Goal: Task Accomplishment & Management: Complete application form

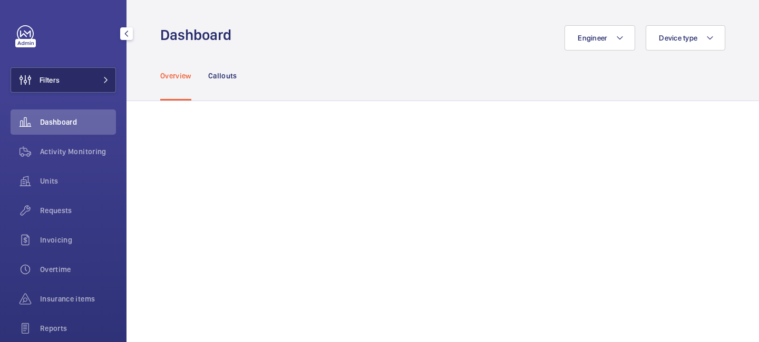
click at [99, 84] on button "Filters" at bounding box center [63, 79] width 105 height 25
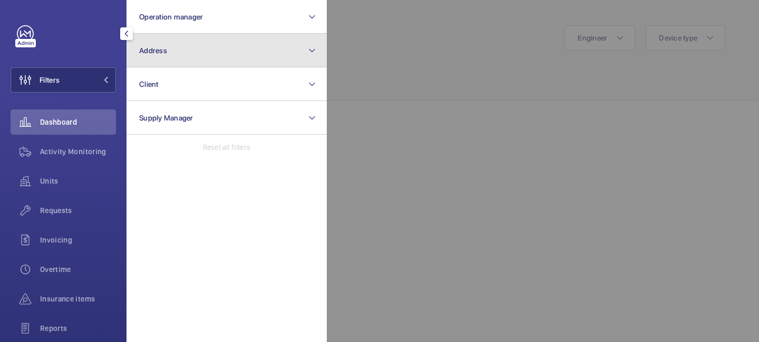
click at [184, 50] on button "Address" at bounding box center [226, 51] width 200 height 34
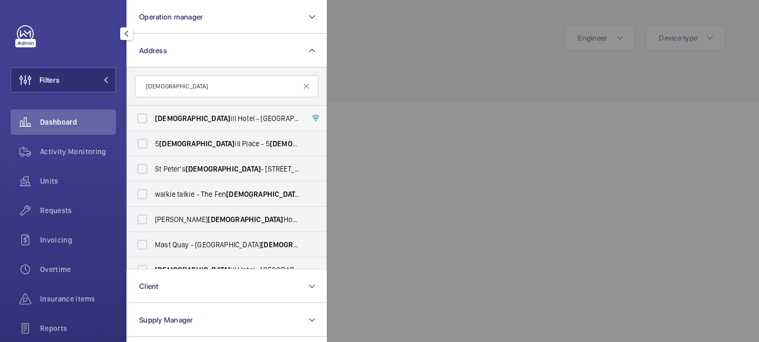
type input "[DEMOGRAPHIC_DATA]"
click at [209, 122] on span "[DEMOGRAPHIC_DATA] [GEOGRAPHIC_DATA] - [GEOGRAPHIC_DATA] - [STREET_ADDRESS]" at bounding box center [227, 118] width 145 height 11
click at [153, 122] on input "[DEMOGRAPHIC_DATA] [GEOGRAPHIC_DATA] - [GEOGRAPHIC_DATA] - [STREET_ADDRESS]" at bounding box center [142, 118] width 21 height 21
checkbox input "true"
click at [62, 213] on span "Requests" at bounding box center [78, 210] width 76 height 11
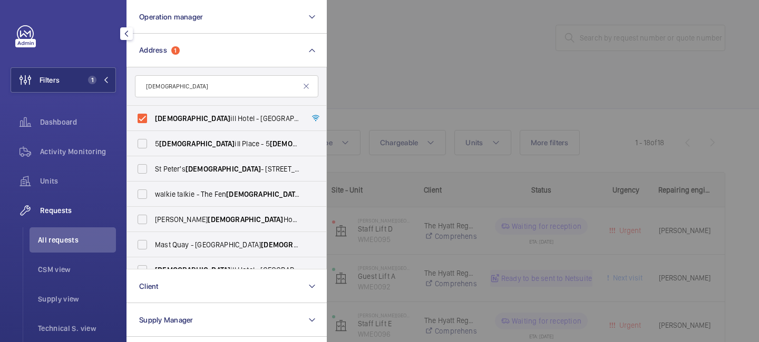
click at [394, 79] on div at bounding box center [706, 171] width 759 height 342
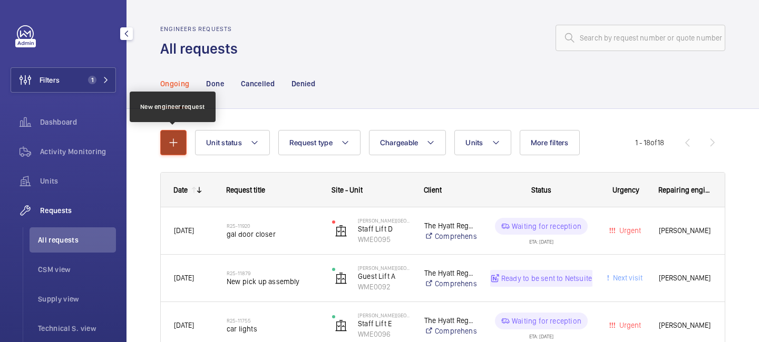
click at [170, 140] on mat-icon "button" at bounding box center [173, 142] width 13 height 13
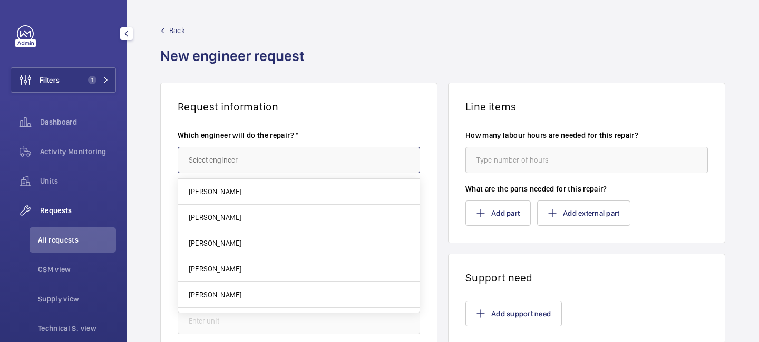
click at [236, 158] on input "text" at bounding box center [299, 160] width 242 height 26
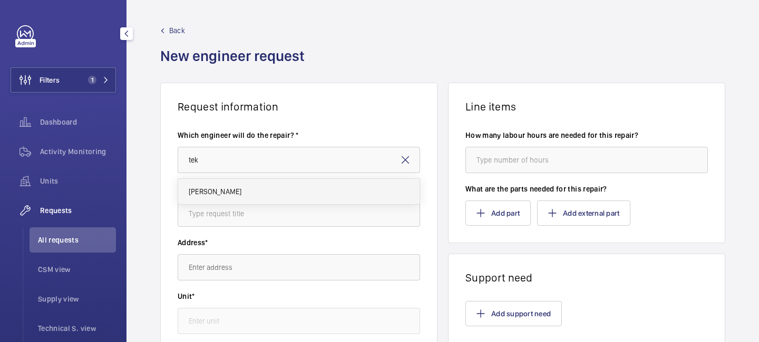
click at [242, 183] on mat-option "[PERSON_NAME]" at bounding box center [298, 191] width 241 height 25
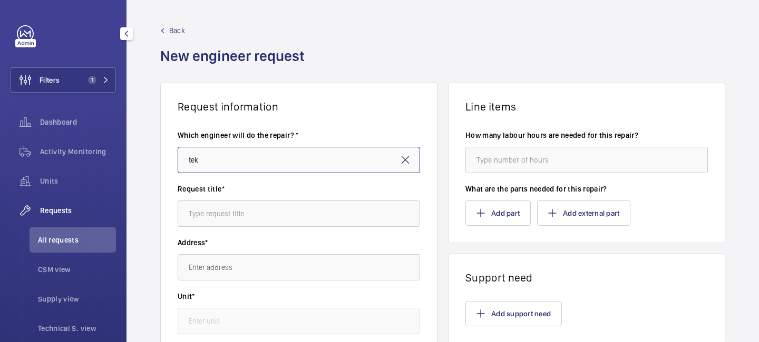
type input "[PERSON_NAME]"
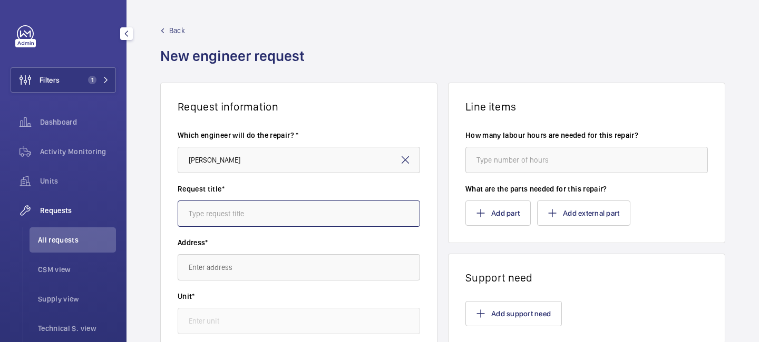
click at [238, 211] on input "text" at bounding box center [299, 214] width 242 height 26
click at [259, 212] on input "Churchull Shaft Lights" at bounding box center [299, 214] width 242 height 26
click at [216, 214] on input "Churchull Shaft Light Upgrade" at bounding box center [299, 214] width 242 height 26
click at [307, 208] on input "[PERSON_NAME] Shaft Light Upgrade" at bounding box center [299, 214] width 242 height 26
type input "[PERSON_NAME] Shaft Light Upgrade"
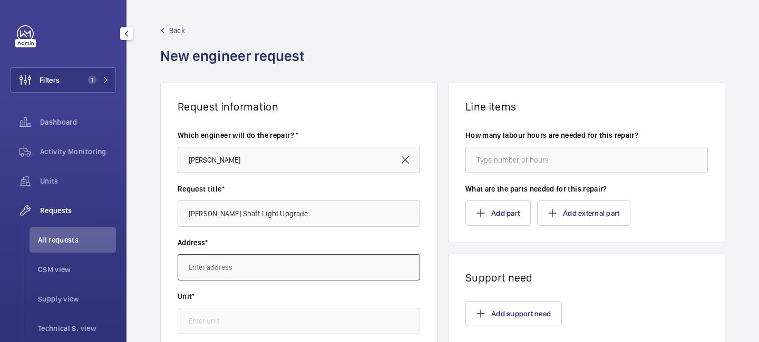
click at [226, 273] on input "text" at bounding box center [299, 267] width 242 height 26
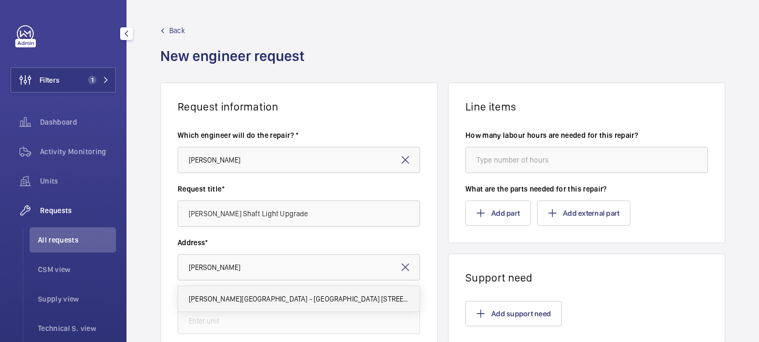
click at [240, 296] on span "[PERSON_NAME][GEOGRAPHIC_DATA] - [GEOGRAPHIC_DATA] [STREET_ADDRESS]" at bounding box center [299, 299] width 220 height 11
type input "[PERSON_NAME][GEOGRAPHIC_DATA] - [GEOGRAPHIC_DATA] [STREET_ADDRESS]"
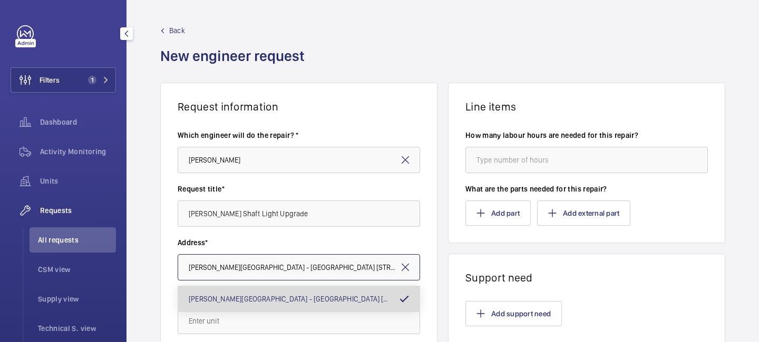
scroll to position [0, 51]
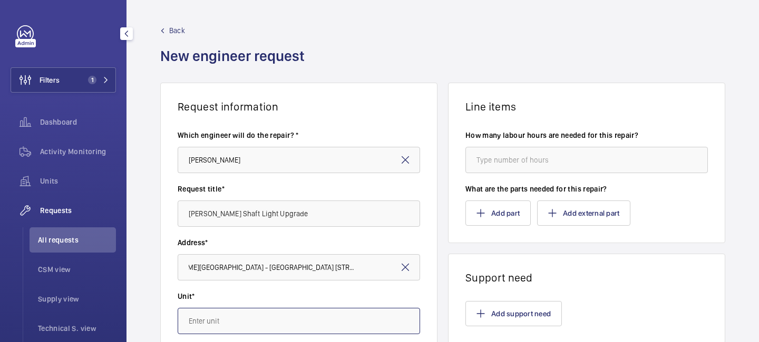
click at [245, 316] on input "text" at bounding box center [299, 321] width 242 height 26
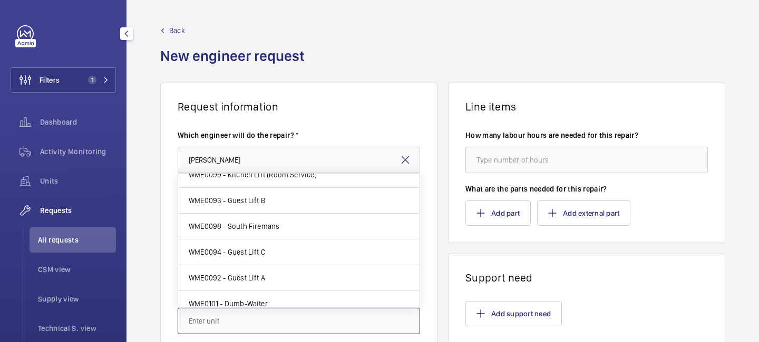
scroll to position [124, 0]
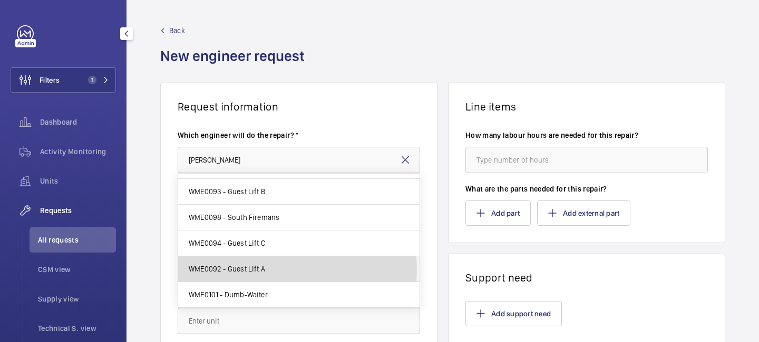
click at [269, 270] on mat-option "WME0092 - Guest Lift A" at bounding box center [298, 270] width 241 height 26
type input "WME0092 - Guest Lift A"
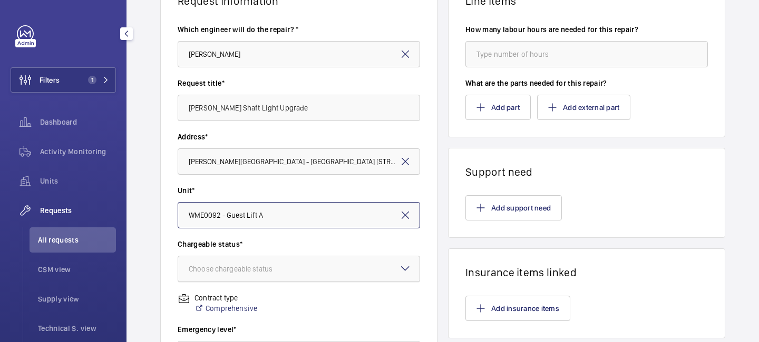
scroll to position [109, 0]
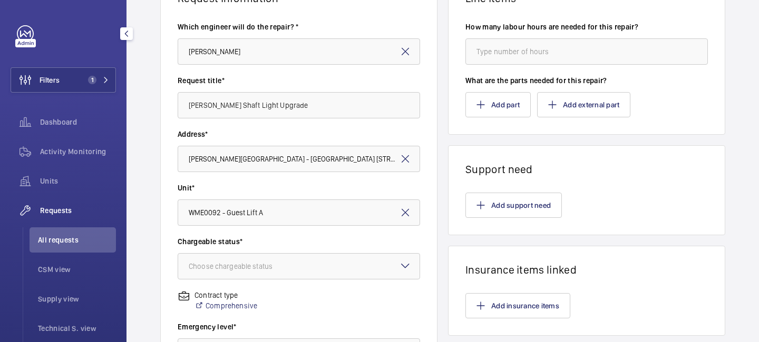
click at [298, 237] on label "Chargeable status*" at bounding box center [299, 242] width 242 height 11
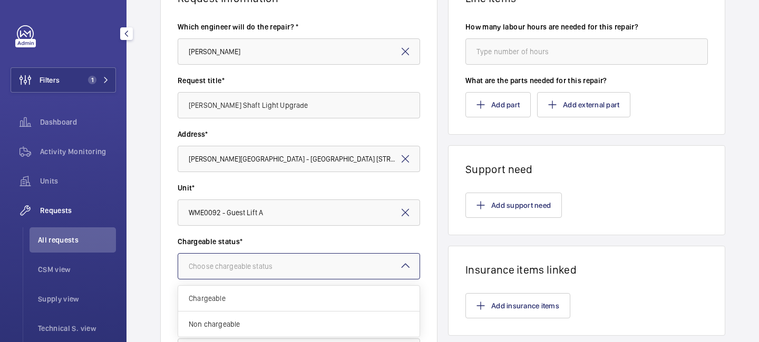
click at [328, 267] on div at bounding box center [298, 266] width 241 height 25
click at [303, 300] on span "Chargeable" at bounding box center [299, 298] width 220 height 11
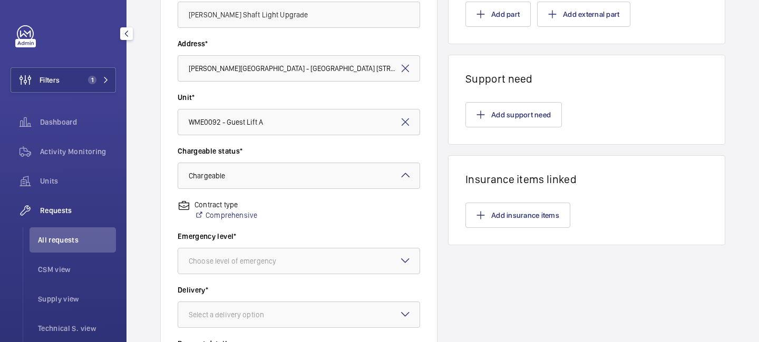
scroll to position [284, 0]
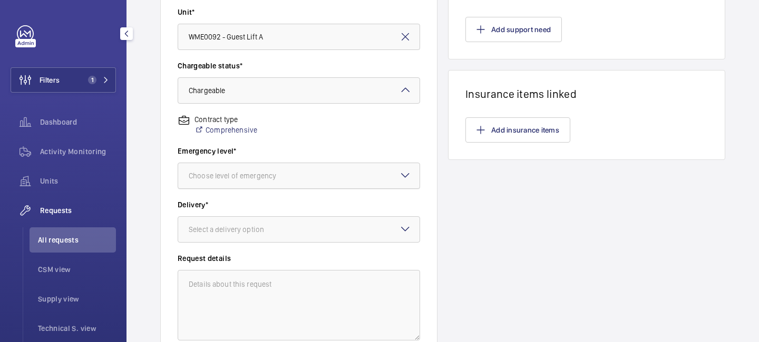
click at [285, 181] on div at bounding box center [298, 175] width 241 height 25
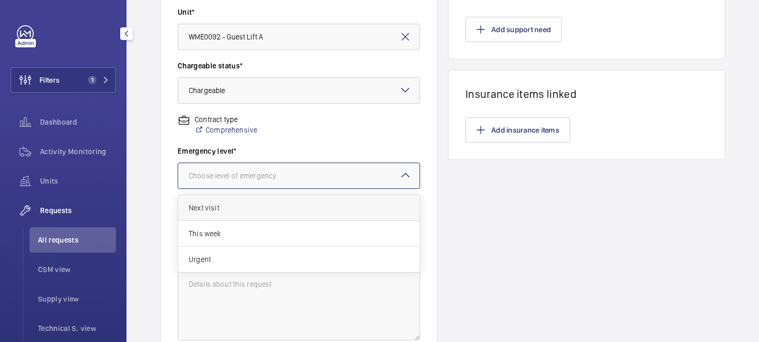
click at [264, 214] on div "Next visit" at bounding box center [298, 208] width 241 height 26
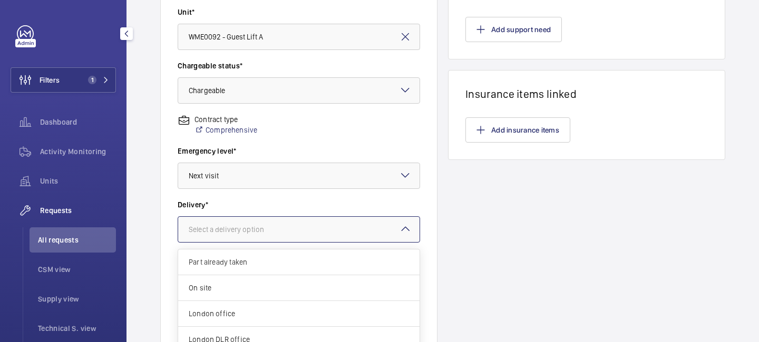
click at [256, 231] on div "Select a delivery option" at bounding box center [240, 229] width 102 height 11
click at [248, 285] on span "On site" at bounding box center [299, 288] width 220 height 11
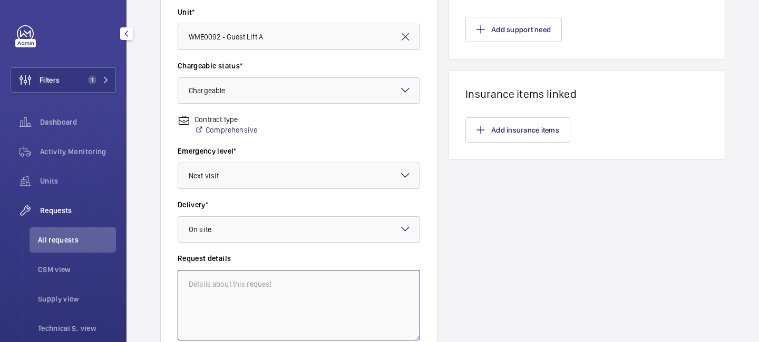
click at [248, 285] on textarea at bounding box center [299, 305] width 242 height 71
type textarea "LED Shaft Light Upgrade"
click at [490, 243] on div "Line items How many labour hours are needed for this repair? What are the parts…" at bounding box center [586, 78] width 277 height 560
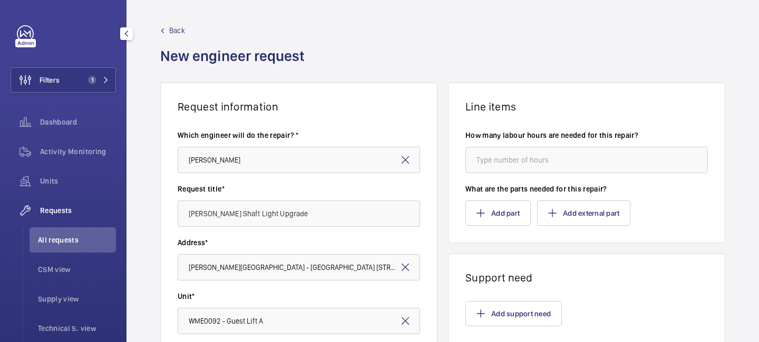
scroll to position [25, 0]
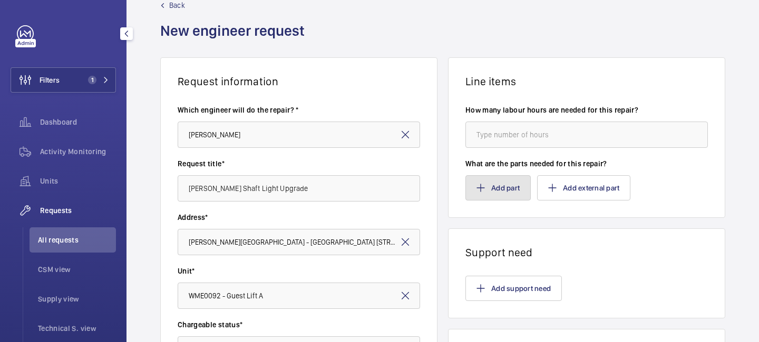
click at [499, 191] on button "Add part" at bounding box center [497, 187] width 65 height 25
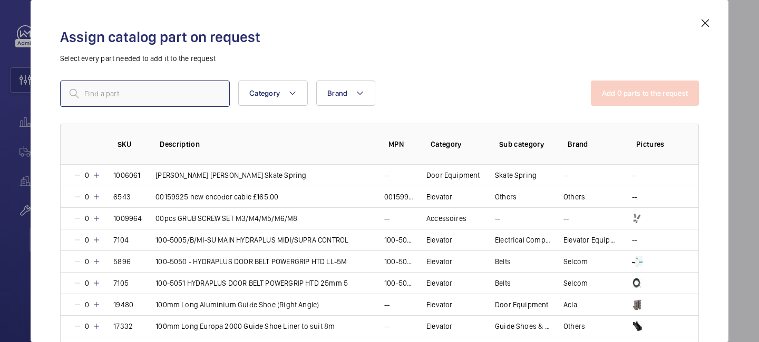
click at [194, 88] on input "text" at bounding box center [145, 94] width 170 height 26
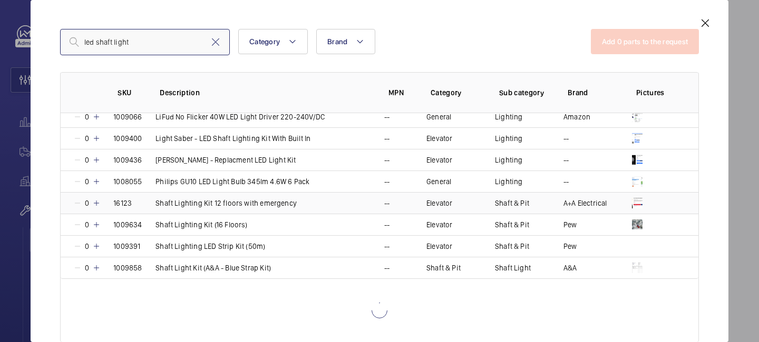
scroll to position [203, 0]
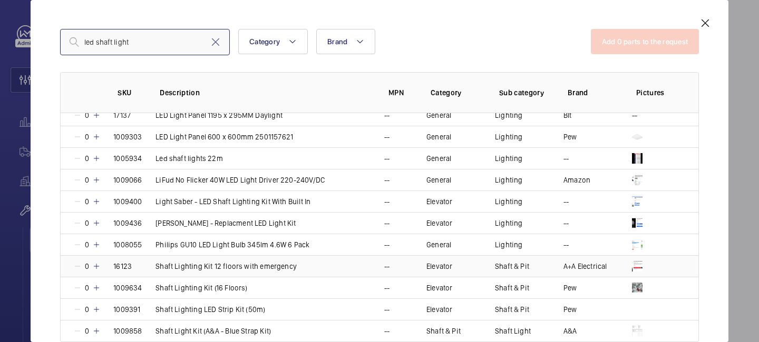
type input "led shaft light"
click at [96, 266] on mat-icon at bounding box center [96, 266] width 8 height 8
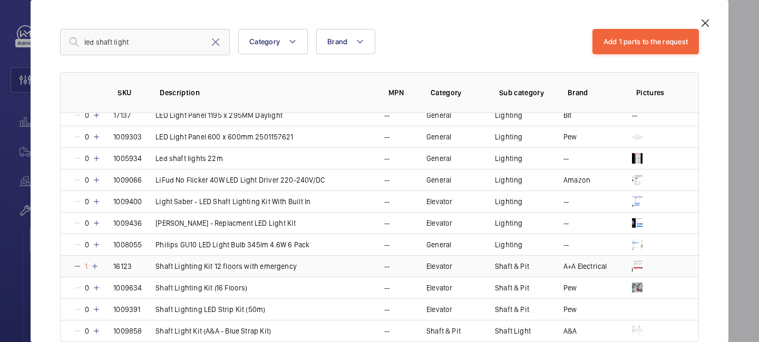
click at [96, 266] on mat-icon at bounding box center [95, 266] width 8 height 8
click at [74, 265] on mat-icon at bounding box center [77, 266] width 8 height 8
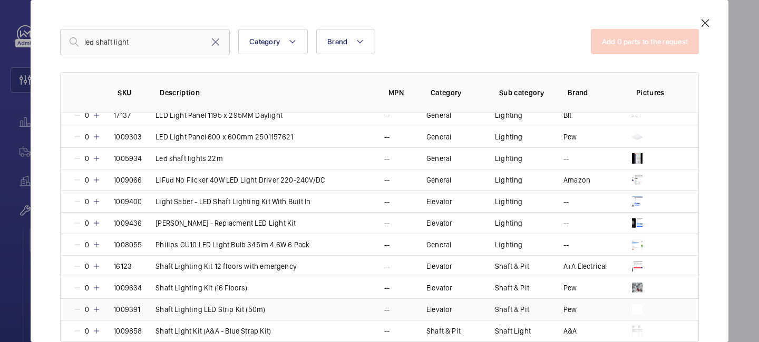
click at [97, 310] on mat-icon at bounding box center [96, 310] width 8 height 8
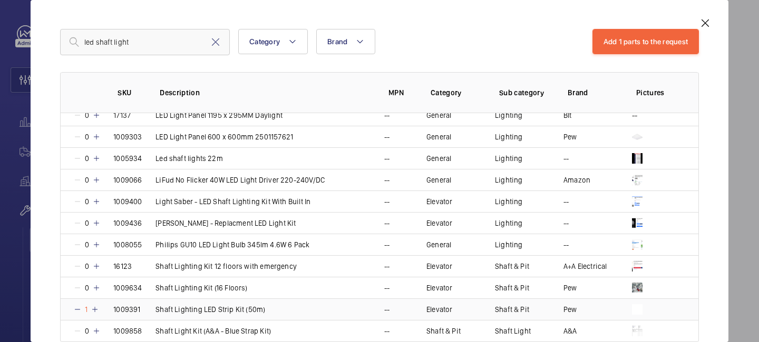
click at [97, 310] on mat-icon at bounding box center [95, 310] width 8 height 8
click at [97, 310] on mat-icon at bounding box center [96, 310] width 8 height 8
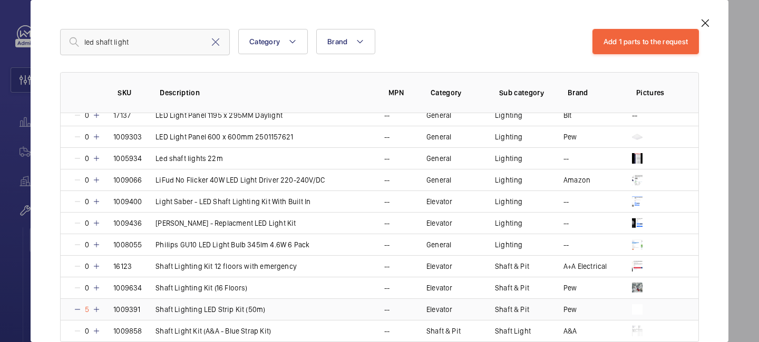
click at [97, 310] on mat-icon at bounding box center [96, 310] width 8 height 8
click at [708, 25] on mat-icon at bounding box center [705, 23] width 13 height 13
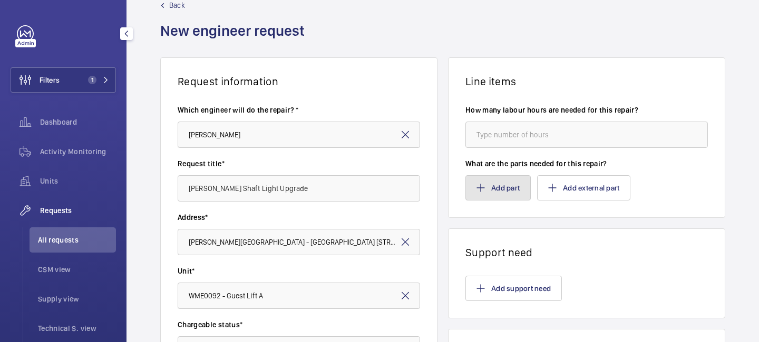
click at [494, 190] on button "Add part" at bounding box center [497, 187] width 65 height 25
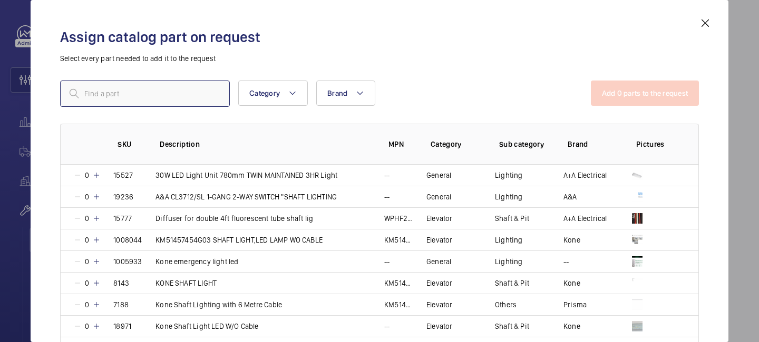
click at [193, 100] on input "text" at bounding box center [145, 94] width 170 height 26
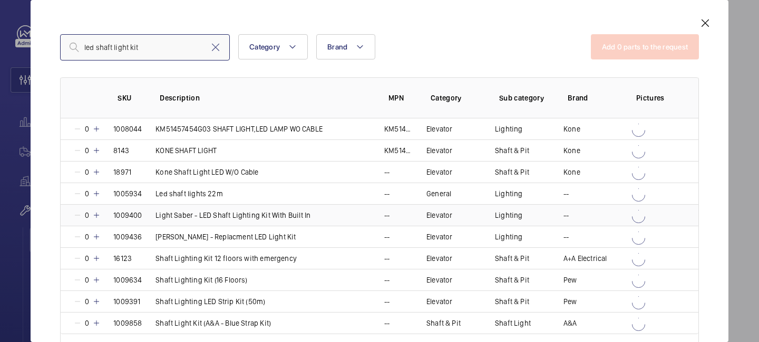
scroll to position [52, 0]
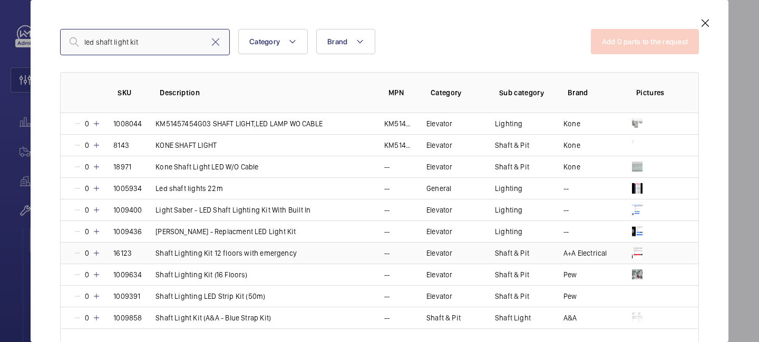
type input "led shaft light kit"
click at [97, 254] on mat-icon at bounding box center [96, 253] width 8 height 8
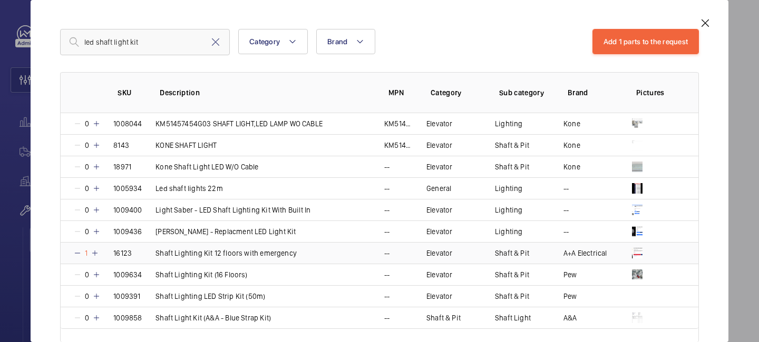
click at [97, 254] on mat-icon at bounding box center [95, 253] width 8 height 8
click at [97, 254] on mat-icon at bounding box center [96, 253] width 8 height 8
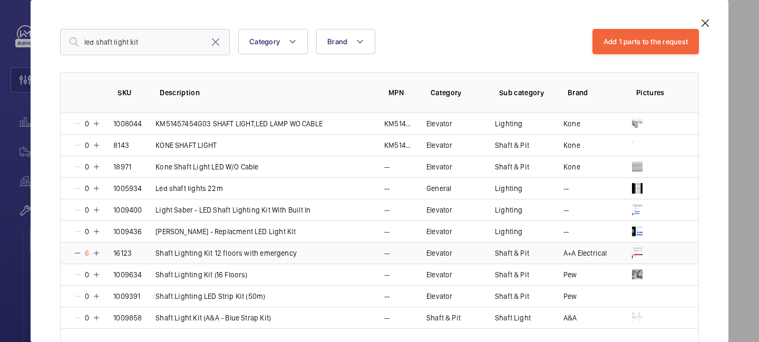
click at [97, 254] on mat-icon at bounding box center [96, 253] width 8 height 8
click at [99, 255] on mat-icon at bounding box center [96, 253] width 8 height 8
click at [78, 253] on mat-icon at bounding box center [77, 253] width 8 height 8
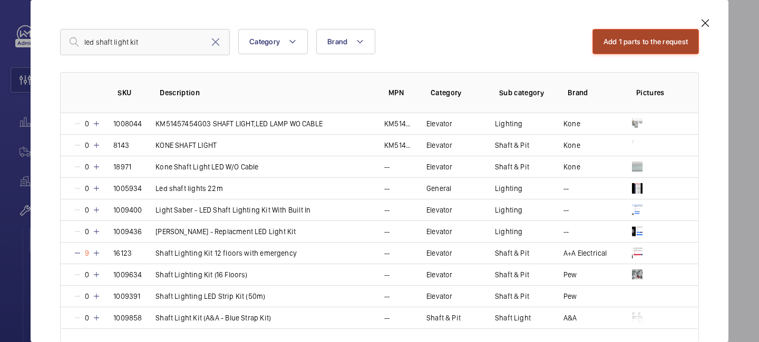
click at [635, 33] on button "Add 1 parts to the request" at bounding box center [645, 41] width 107 height 25
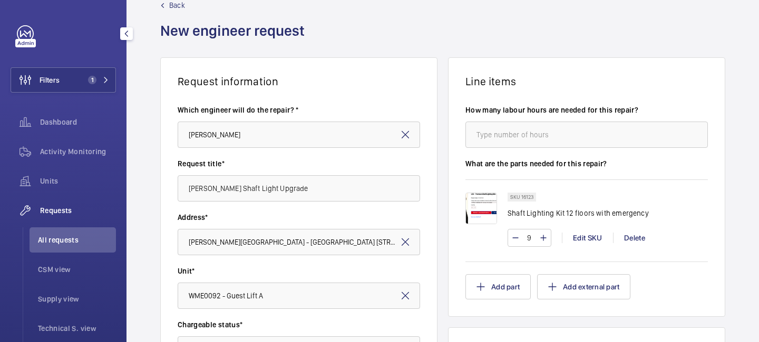
click at [476, 203] on img at bounding box center [481, 209] width 32 height 32
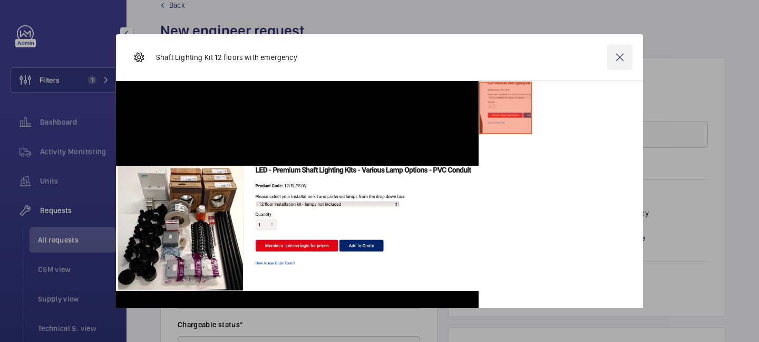
click at [622, 56] on wm-front-icon-button at bounding box center [619, 57] width 25 height 25
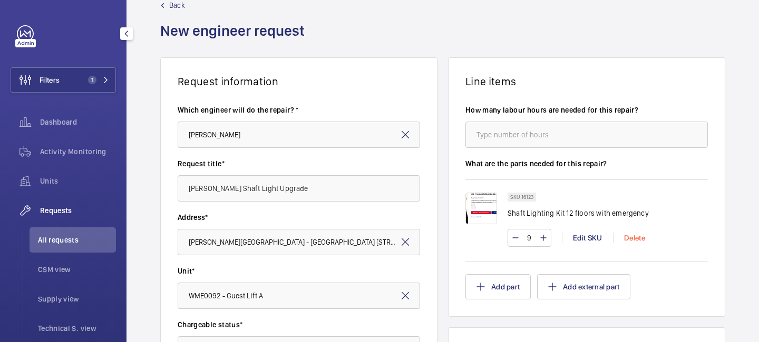
click at [634, 238] on div "Delete" at bounding box center [634, 238] width 43 height 11
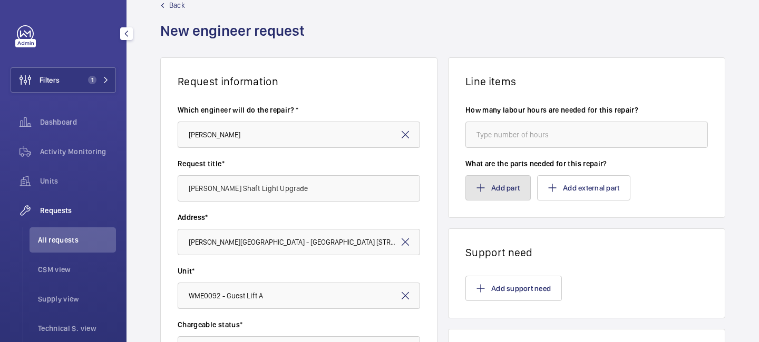
click at [503, 191] on button "Add part" at bounding box center [497, 187] width 65 height 25
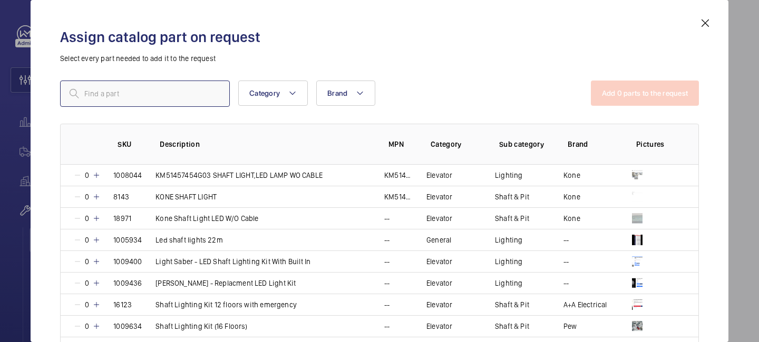
click at [187, 90] on input "text" at bounding box center [145, 94] width 170 height 26
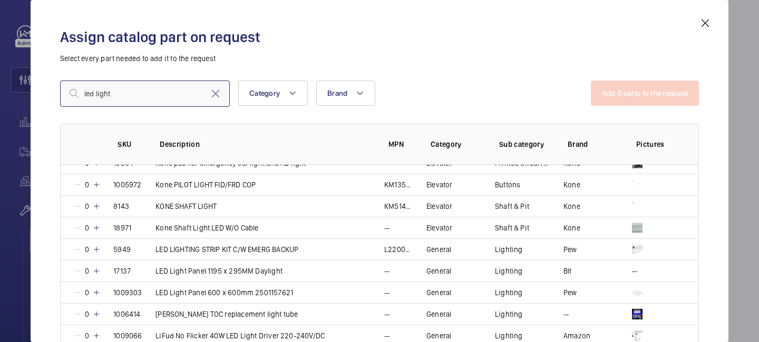
scroll to position [879, 0]
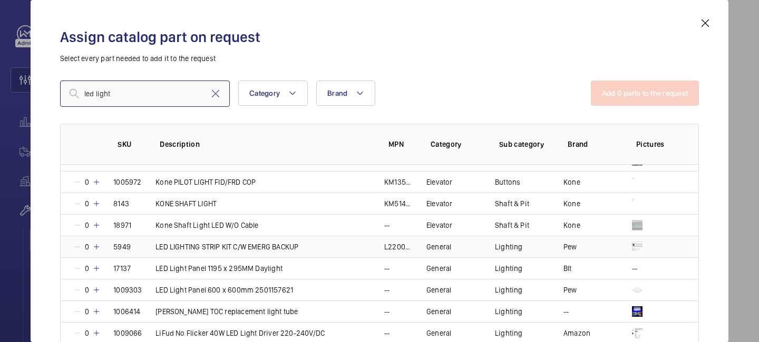
type input "led light"
click at [97, 248] on mat-icon at bounding box center [96, 247] width 8 height 8
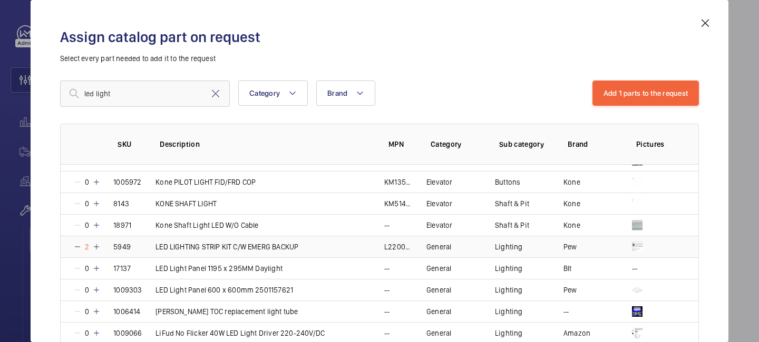
click at [97, 248] on mat-icon at bounding box center [96, 247] width 8 height 8
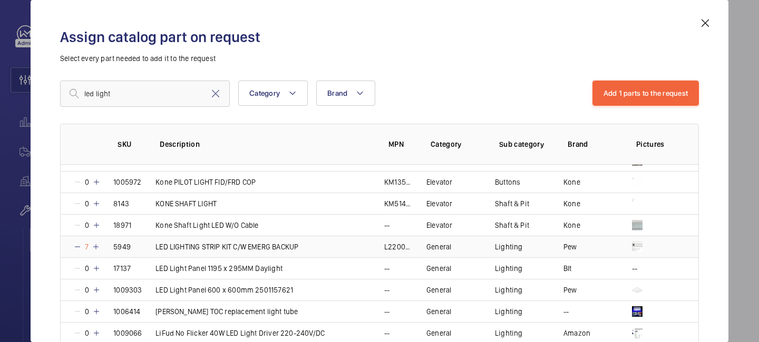
click at [97, 248] on mat-icon at bounding box center [96, 247] width 8 height 8
click at [651, 94] on button "Add 1 parts to the request" at bounding box center [645, 93] width 107 height 25
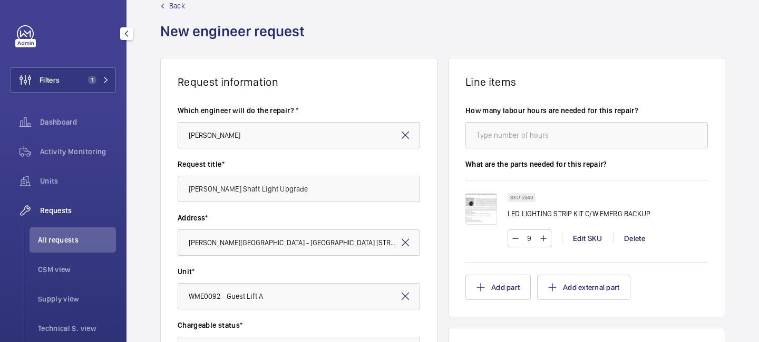
scroll to position [7, 0]
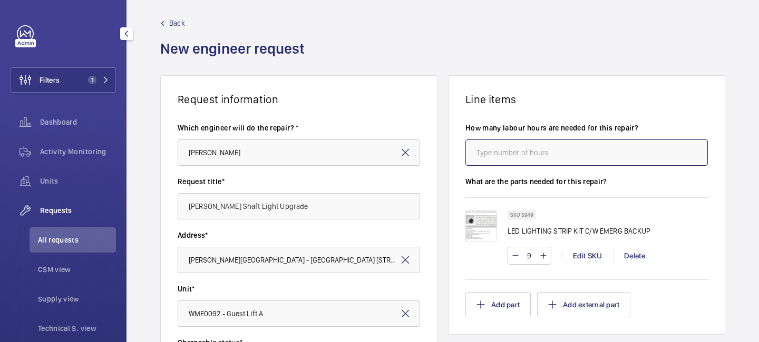
click at [587, 160] on input "number" at bounding box center [586, 153] width 242 height 26
type input "5"
type input "40"
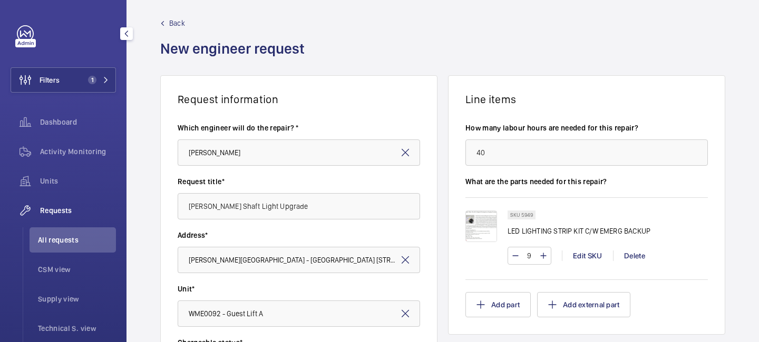
click at [684, 173] on div "How many labour hours are needed for this repair? 40" at bounding box center [586, 150] width 242 height 54
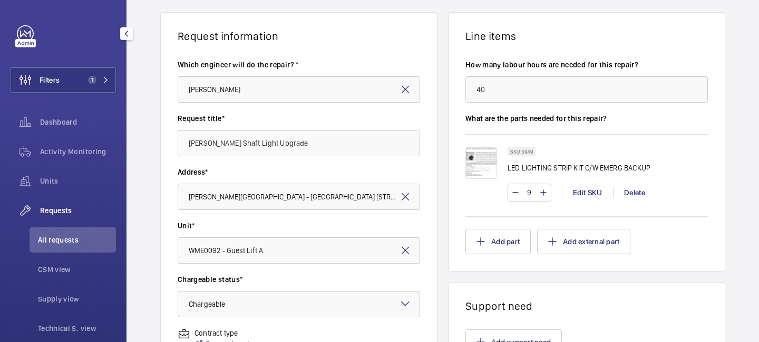
scroll to position [376, 0]
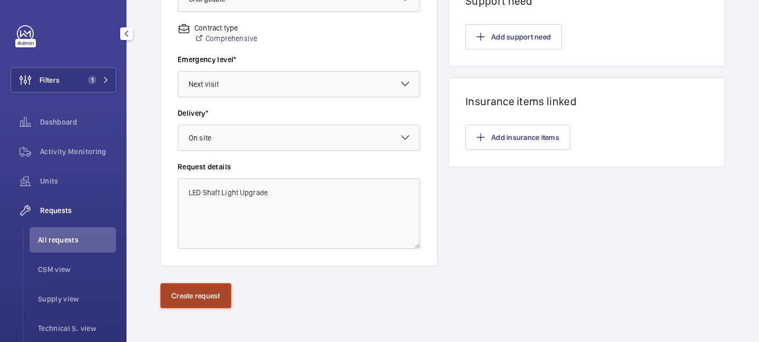
click at [213, 298] on button "Create request" at bounding box center [195, 295] width 71 height 25
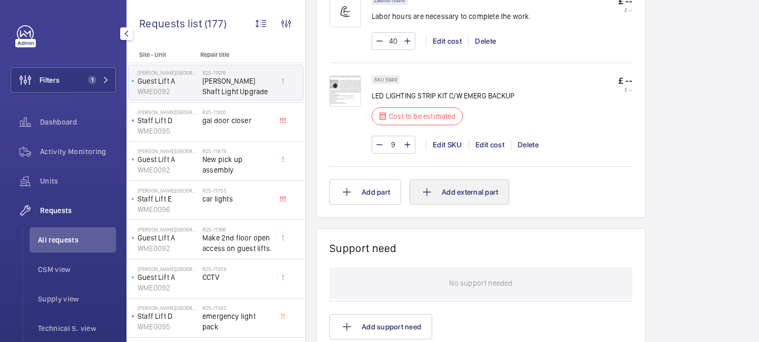
scroll to position [682, 0]
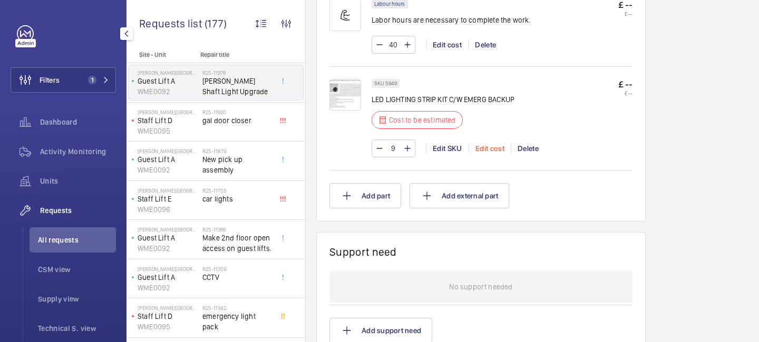
click at [485, 152] on div "Edit cost" at bounding box center [489, 148] width 42 height 11
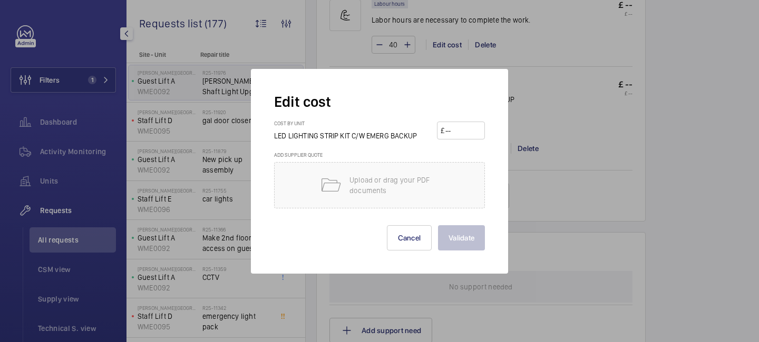
click at [467, 130] on input "number" at bounding box center [462, 130] width 37 height 17
type input "826"
click at [468, 250] on button "Validate" at bounding box center [461, 237] width 47 height 25
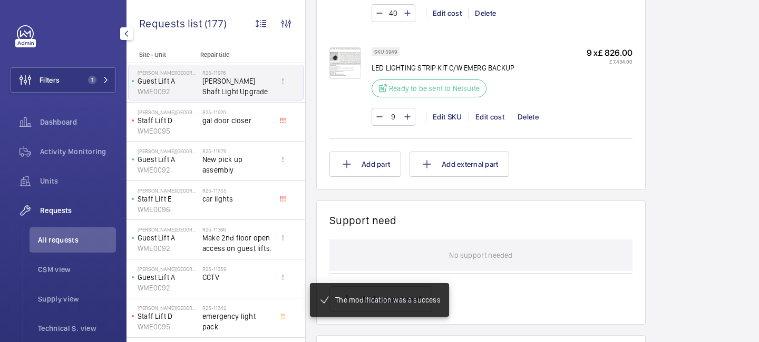
scroll to position [713, 0]
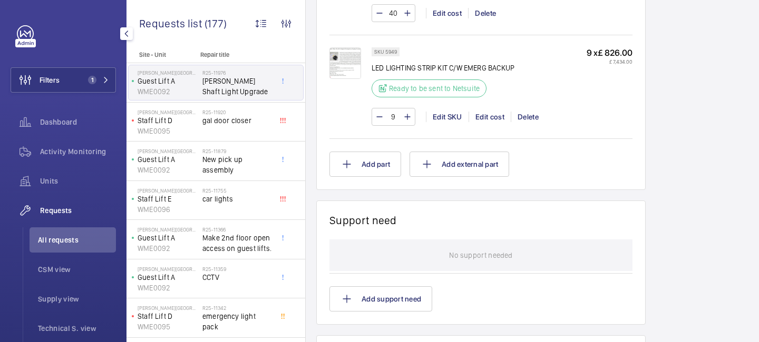
drag, startPoint x: 515, startPoint y: 66, endPoint x: 368, endPoint y: 71, distance: 147.6
click at [368, 71] on div "SKU 5949 LED LIGHTING STRIP KIT C/W EMERG BACKUP Ready to be sent to Netsuite 9…" at bounding box center [480, 91] width 303 height 89
click at [368, 71] on div at bounding box center [350, 86] width 42 height 78
drag, startPoint x: 368, startPoint y: 71, endPoint x: 485, endPoint y: 65, distance: 117.1
click at [485, 65] on div "SKU 5949 LED LIGHTING STRIP KIT C/W EMERG BACKUP Ready to be sent to Netsuite 9…" at bounding box center [480, 91] width 303 height 89
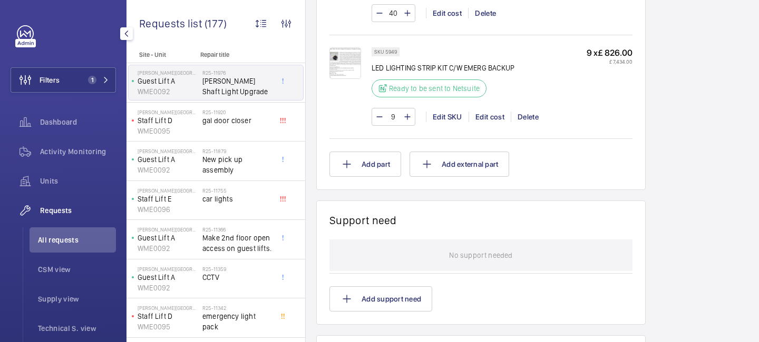
click at [429, 55] on div "SKU 5949 LED LIGHTING STRIP KIT C/W EMERG BACKUP Ready to be sent to Netsuite" at bounding box center [442, 75] width 143 height 56
click at [372, 171] on button "Add part" at bounding box center [365, 164] width 72 height 25
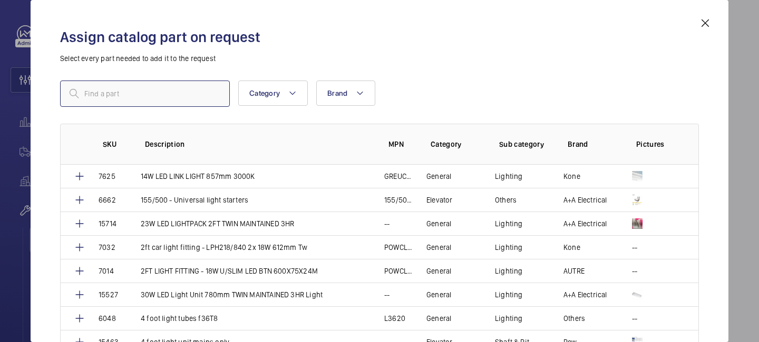
click at [194, 88] on input "text" at bounding box center [145, 94] width 170 height 26
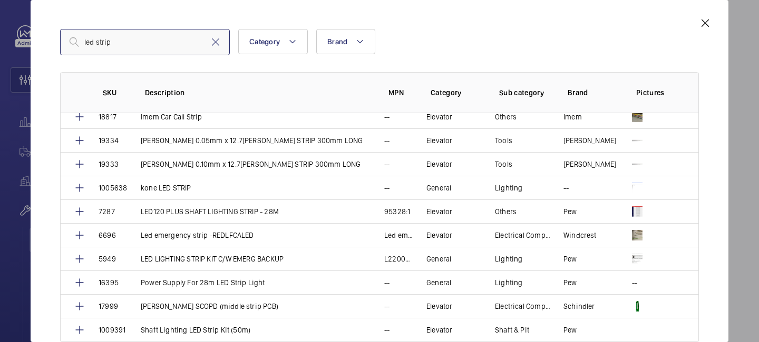
scroll to position [79, 0]
type input "led strip"
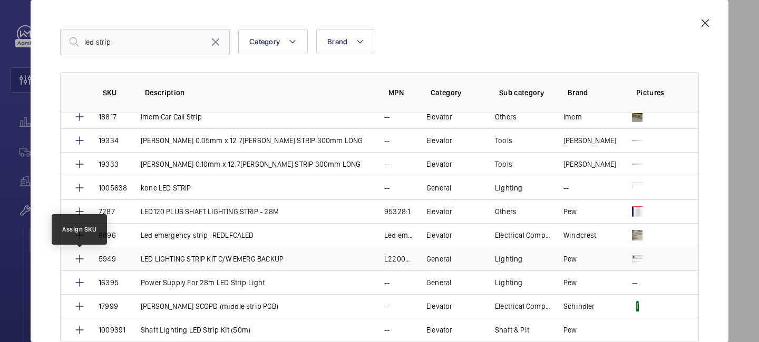
click at [79, 258] on mat-icon at bounding box center [79, 259] width 13 height 13
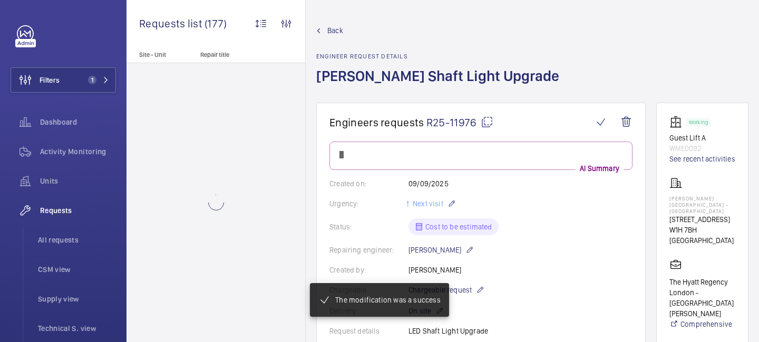
scroll to position [713, 0]
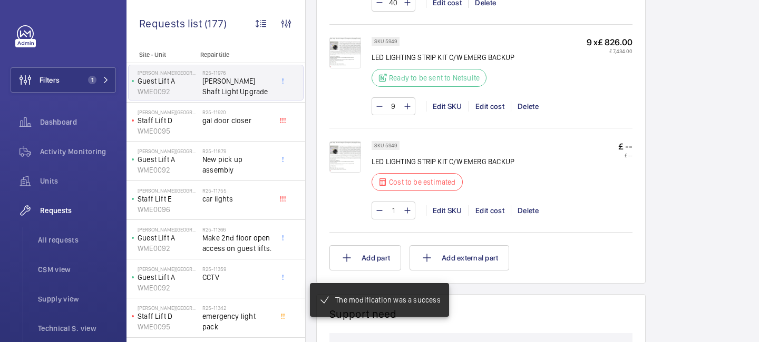
scroll to position [734, 0]
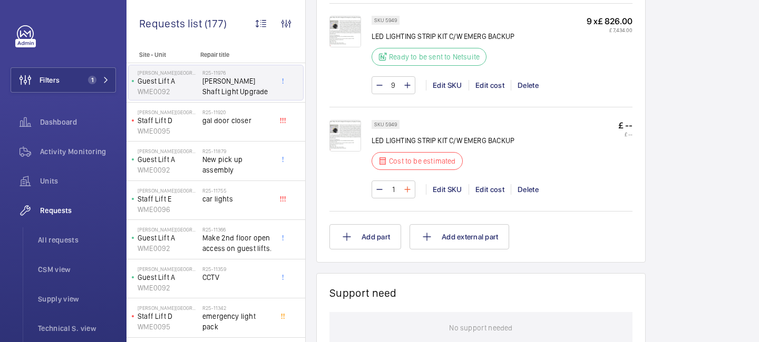
click at [408, 191] on mat-icon at bounding box center [407, 189] width 8 height 13
type input "2"
click at [377, 86] on mat-icon at bounding box center [379, 85] width 8 height 13
type input "7"
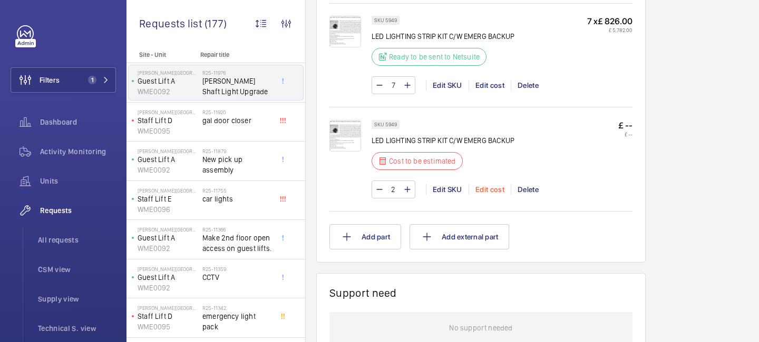
click at [486, 194] on div "Edit cost" at bounding box center [489, 189] width 42 height 11
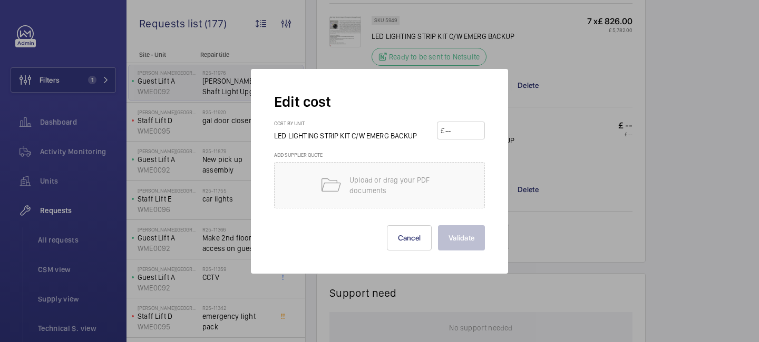
click at [454, 126] on input "number" at bounding box center [462, 130] width 37 height 17
type input "421"
click at [465, 230] on button "Validate" at bounding box center [461, 237] width 47 height 25
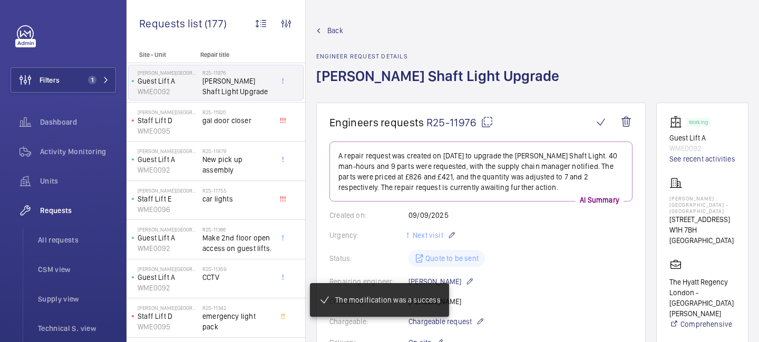
scroll to position [766, 0]
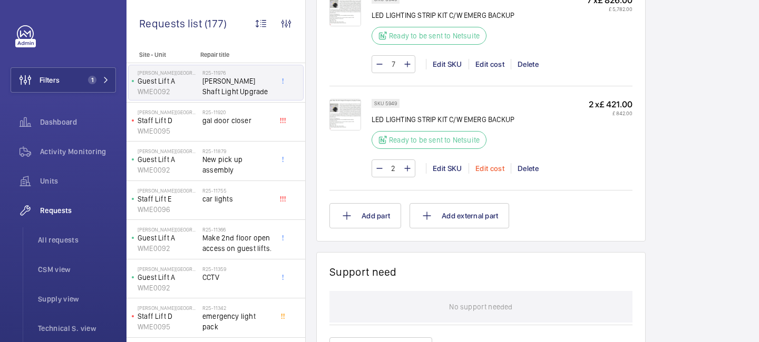
click at [489, 170] on div "Edit cost" at bounding box center [489, 168] width 42 height 11
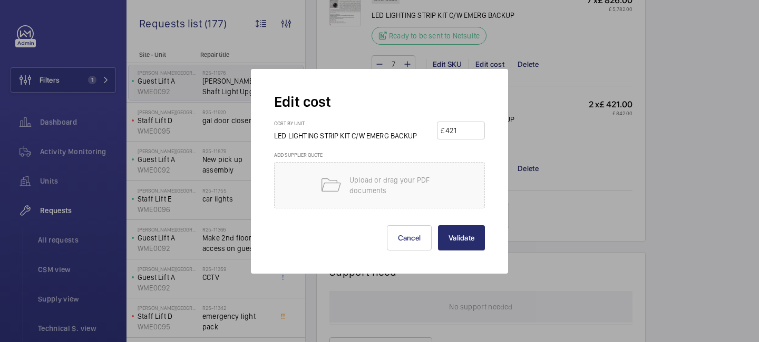
click at [459, 130] on input "421" at bounding box center [462, 130] width 37 height 17
type input "4"
type input "75"
click at [414, 239] on button "Cancel" at bounding box center [409, 237] width 45 height 25
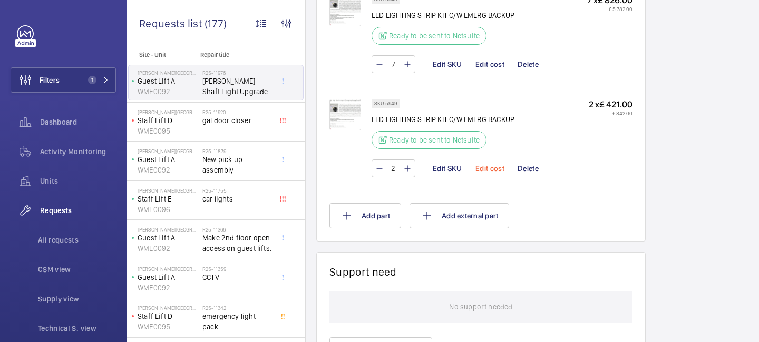
click at [495, 173] on div "Edit cost" at bounding box center [489, 168] width 42 height 11
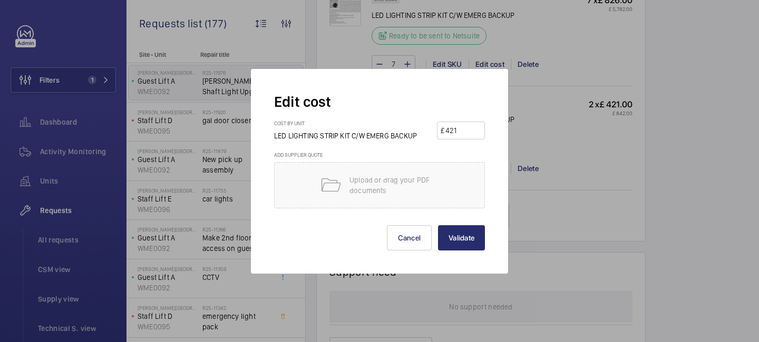
click at [457, 133] on input "421" at bounding box center [462, 130] width 37 height 17
type input "4"
type input "625"
click at [459, 233] on button "Validate" at bounding box center [461, 237] width 47 height 25
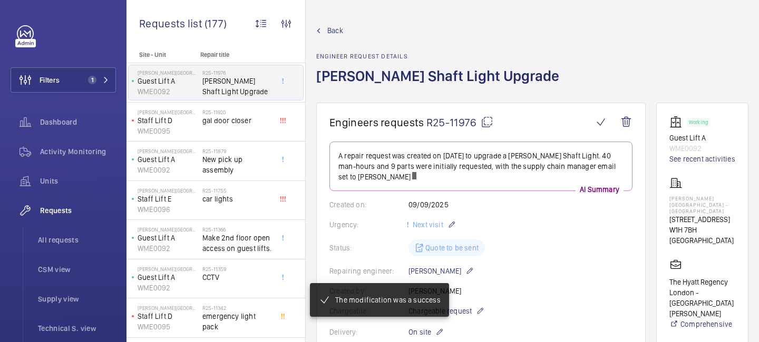
scroll to position [613, 0]
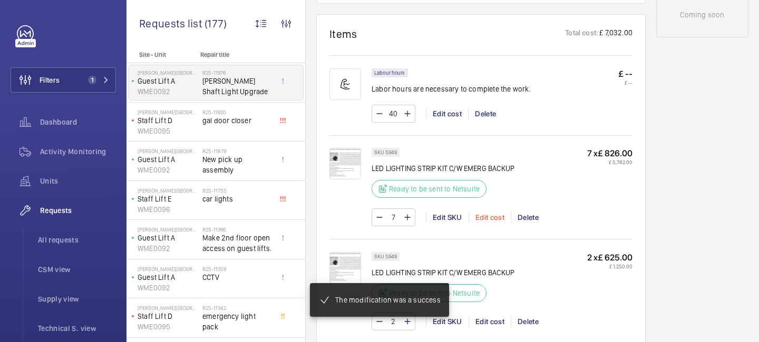
click at [488, 212] on div "Edit cost" at bounding box center [489, 217] width 42 height 11
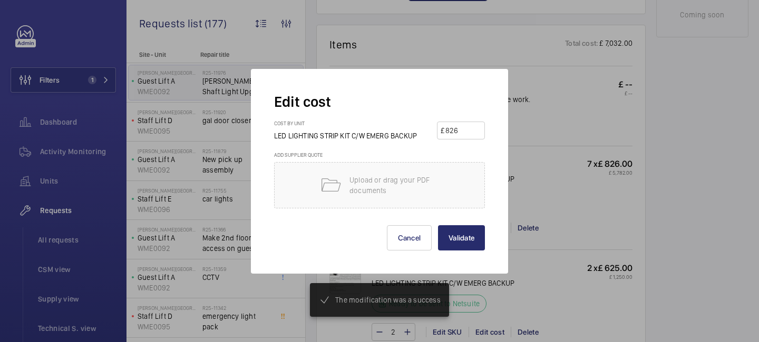
scroll to position [623, 0]
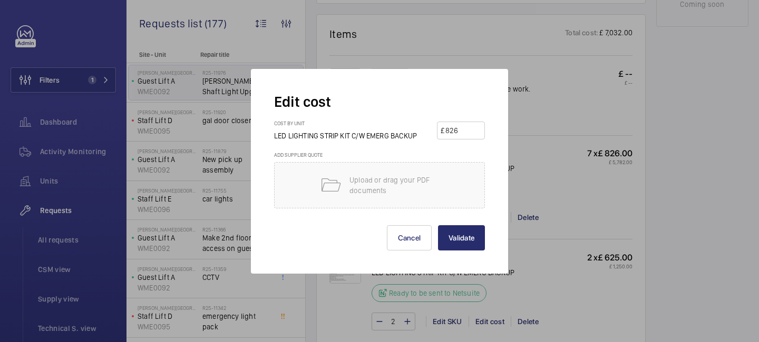
click at [459, 130] on input "826" at bounding box center [462, 130] width 37 height 17
type input "8"
type input "998"
click at [461, 234] on button "Validate" at bounding box center [461, 237] width 47 height 25
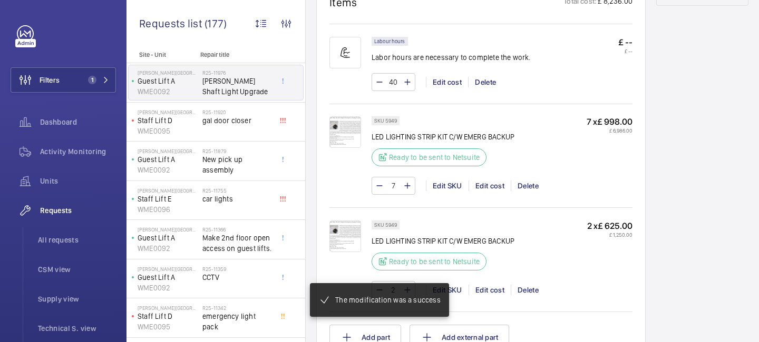
scroll to position [655, 0]
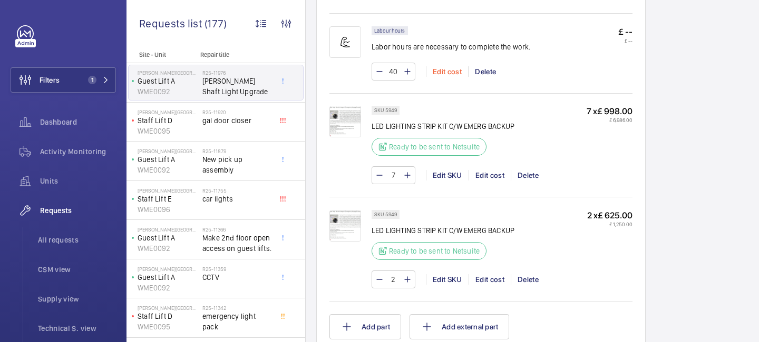
click at [453, 70] on div "Edit cost" at bounding box center [447, 71] width 42 height 11
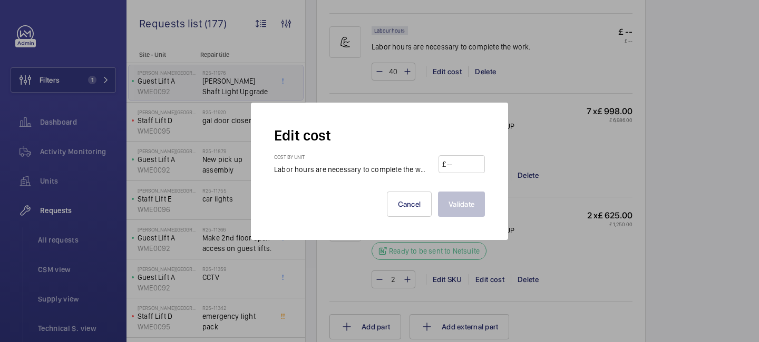
click at [461, 163] on input "number" at bounding box center [463, 164] width 35 height 17
type input "125"
click at [460, 201] on button "Validate" at bounding box center [461, 204] width 47 height 25
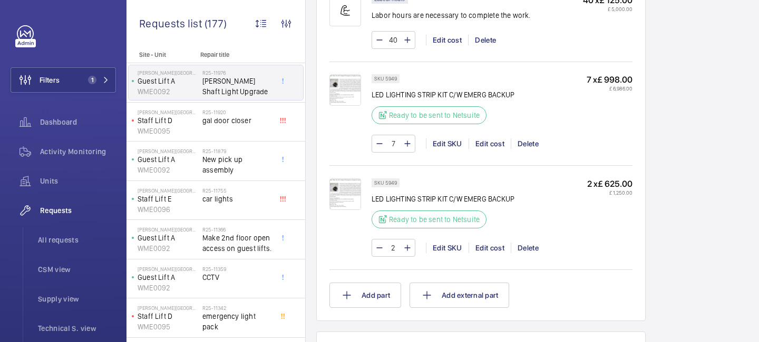
scroll to position [526, 0]
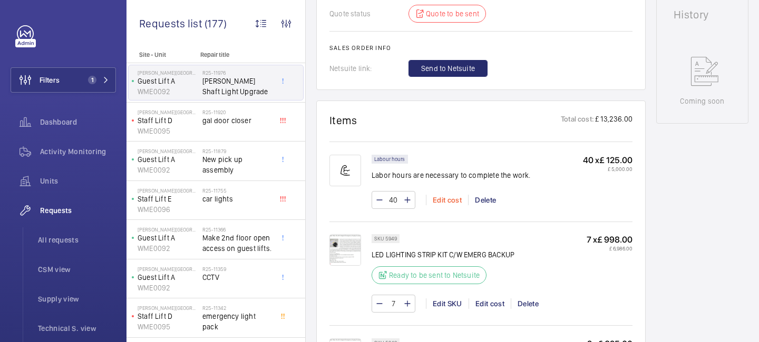
click at [452, 203] on div "Edit cost" at bounding box center [447, 200] width 42 height 11
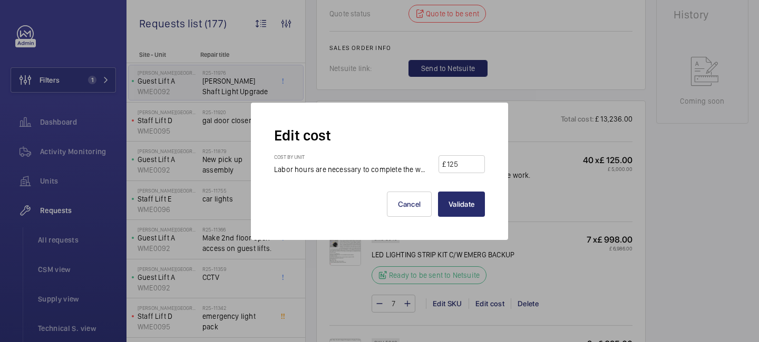
click at [467, 164] on input "125" at bounding box center [463, 164] width 35 height 17
type input "150"
click at [458, 208] on button "Validate" at bounding box center [461, 204] width 47 height 25
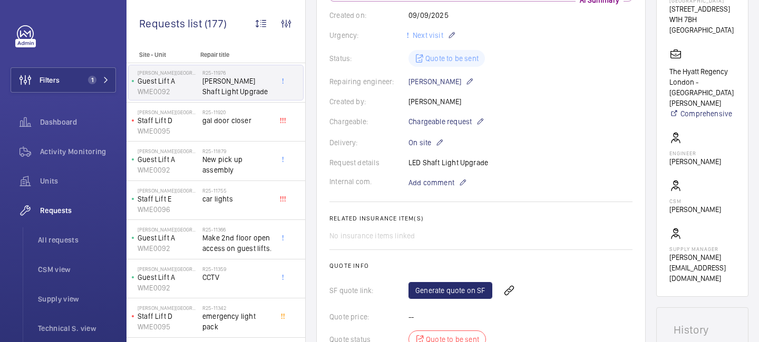
scroll to position [452, 0]
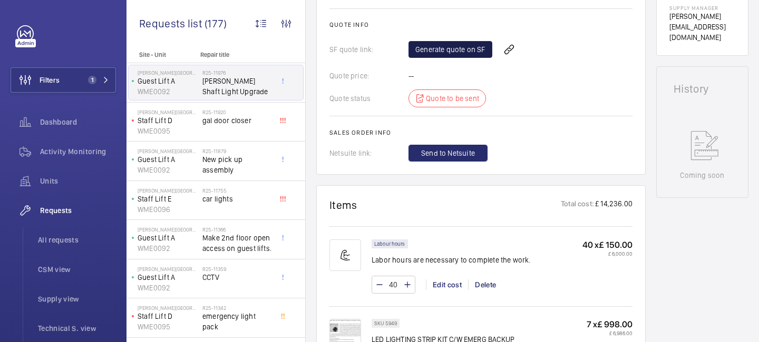
click at [445, 56] on link "Generate quote on SF" at bounding box center [450, 49] width 84 height 17
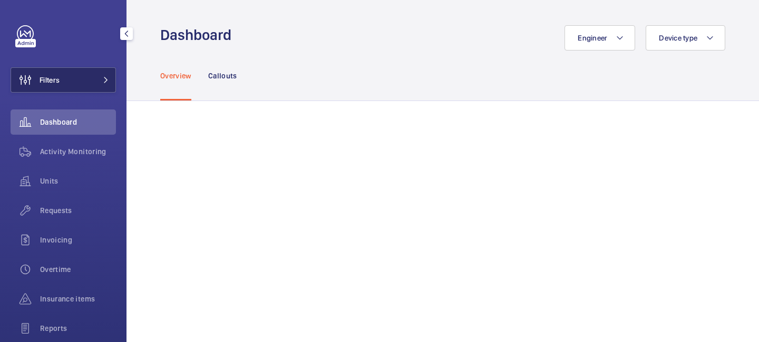
click at [105, 81] on mat-icon at bounding box center [106, 80] width 6 height 6
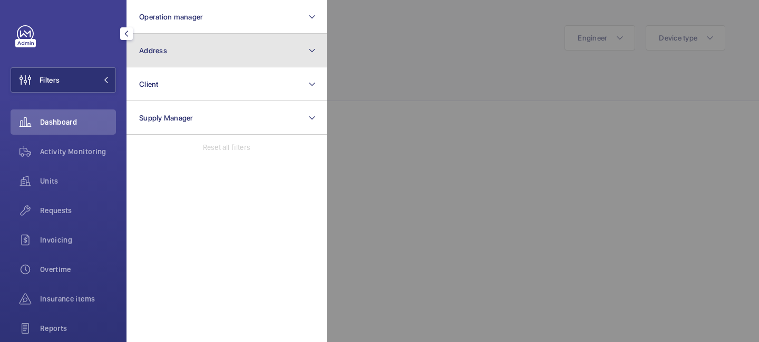
click at [153, 51] on span "Address" at bounding box center [153, 50] width 28 height 8
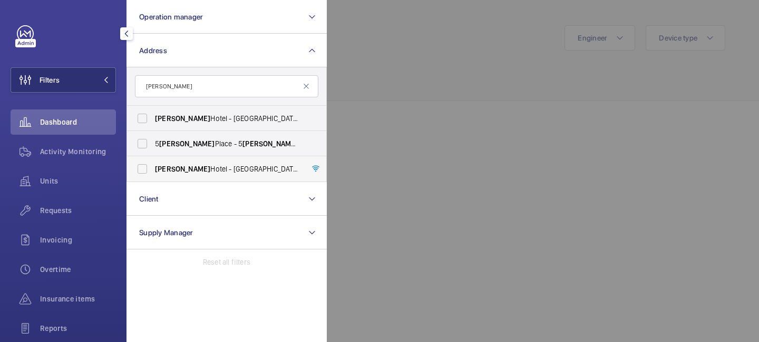
type input "[PERSON_NAME]"
click at [214, 166] on span "[PERSON_NAME][GEOGRAPHIC_DATA] - [GEOGRAPHIC_DATA] - [STREET_ADDRESS]" at bounding box center [227, 169] width 145 height 11
click at [153, 166] on input "[PERSON_NAME][GEOGRAPHIC_DATA] - [GEOGRAPHIC_DATA] - [STREET_ADDRESS]" at bounding box center [142, 169] width 21 height 21
checkbox input "true"
click at [393, 55] on div at bounding box center [706, 171] width 759 height 342
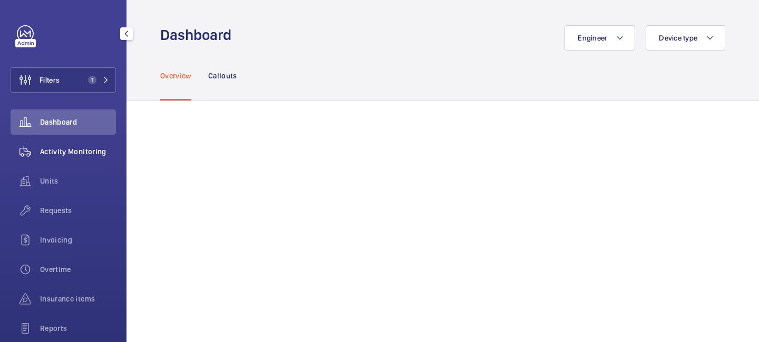
click at [78, 153] on span "Activity Monitoring" at bounding box center [78, 151] width 76 height 11
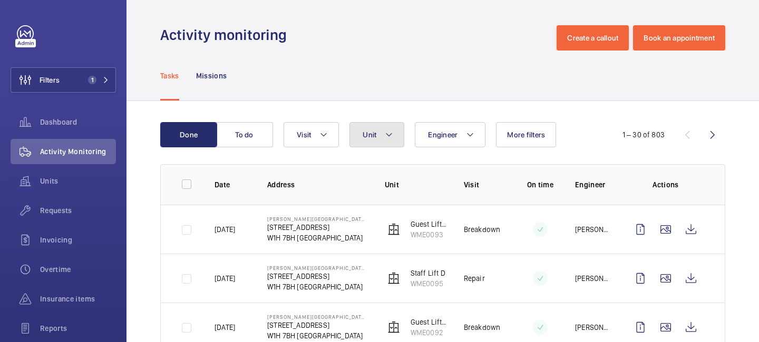
click at [389, 134] on mat-icon at bounding box center [389, 135] width 8 height 13
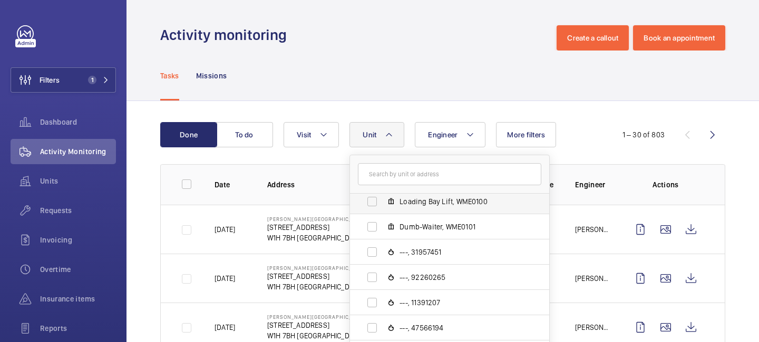
scroll to position [494, 0]
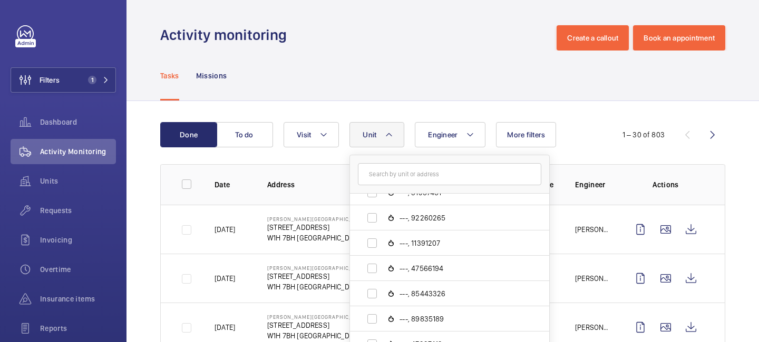
click at [385, 42] on div "Activity monitoring Create a callout Book an appointment" at bounding box center [442, 37] width 565 height 25
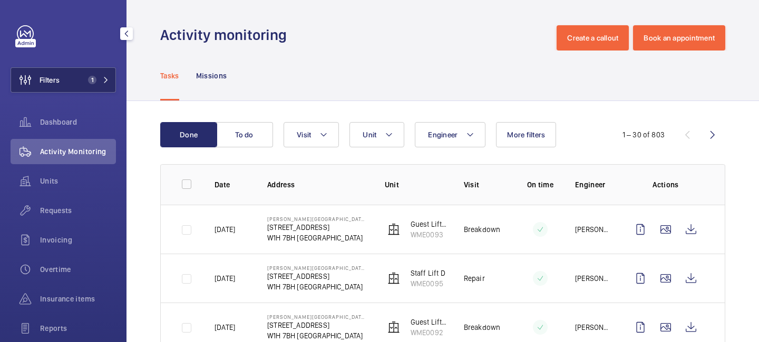
click at [105, 81] on mat-icon at bounding box center [106, 80] width 6 height 6
